Goal: Task Accomplishment & Management: Use online tool/utility

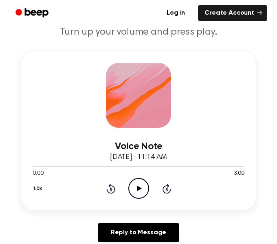
scroll to position [138, 0]
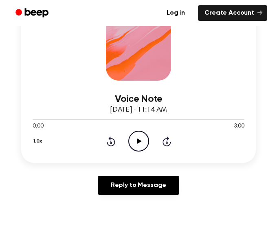
click at [138, 142] on icon at bounding box center [139, 140] width 4 height 5
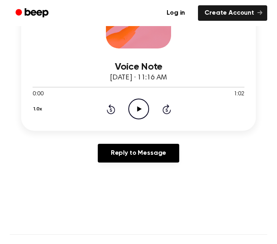
scroll to position [171, 0]
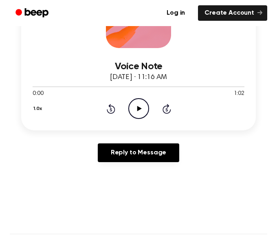
click at [140, 105] on icon "Play Audio" at bounding box center [138, 108] width 21 height 21
click at [139, 105] on icon "Pause Audio" at bounding box center [138, 108] width 21 height 21
click at [115, 108] on icon "Rewind 5 seconds" at bounding box center [110, 108] width 9 height 11
click at [144, 110] on icon "Play Audio" at bounding box center [138, 108] width 21 height 21
click at [54, 89] on div at bounding box center [139, 86] width 212 height 7
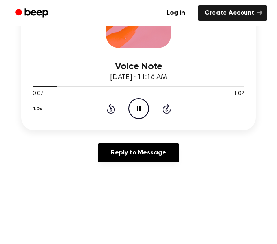
drag, startPoint x: 45, startPoint y: 85, endPoint x: 22, endPoint y: 86, distance: 22.4
click at [22, 86] on div "Voice Note [DATE] · 11:16 AM 0:07 1:02 Your browser does not support the [objec…" at bounding box center [138, 51] width 234 height 159
click at [115, 112] on icon "Rewind 5 seconds" at bounding box center [110, 108] width 9 height 11
click at [114, 109] on icon at bounding box center [111, 109] width 9 height 10
click at [137, 113] on icon "Pause Audio" at bounding box center [138, 108] width 21 height 21
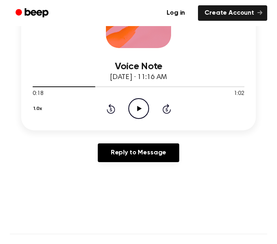
click at [136, 113] on icon "Play Audio" at bounding box center [138, 108] width 21 height 21
click at [168, 114] on div "1.0x Rewind 5 seconds Play Audio Skip 5 seconds" at bounding box center [139, 108] width 212 height 21
click at [167, 109] on icon at bounding box center [166, 109] width 2 height 3
click at [112, 112] on icon "Rewind 5 seconds" at bounding box center [110, 108] width 9 height 11
click at [147, 110] on icon "Play Audio" at bounding box center [138, 108] width 21 height 21
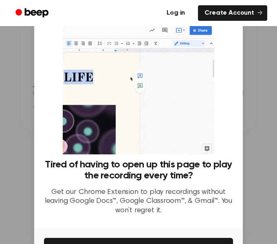
click at [180, 11] on link "Log in" at bounding box center [175, 13] width 35 height 19
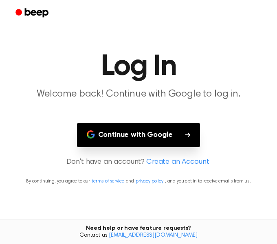
click at [161, 136] on button "Continue with Google" at bounding box center [138, 135] width 123 height 24
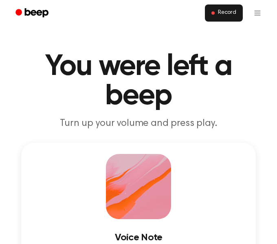
click at [230, 14] on span "Record" at bounding box center [227, 12] width 18 height 7
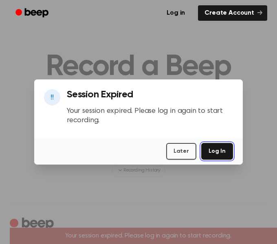
click at [216, 153] on button "Log In" at bounding box center [217, 151] width 32 height 17
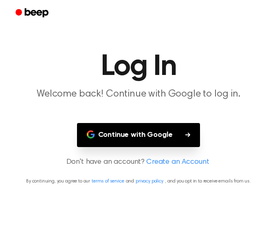
click at [141, 136] on button "Continue with Google" at bounding box center [138, 135] width 123 height 24
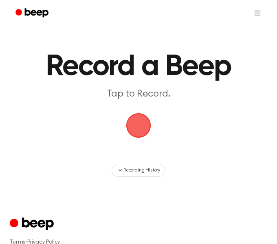
click at [134, 134] on span "button" at bounding box center [138, 125] width 26 height 26
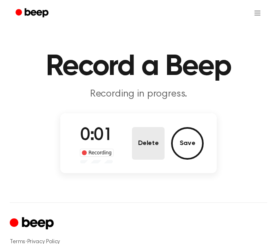
click at [153, 144] on button "Delete" at bounding box center [148, 143] width 33 height 33
